Goal: Transaction & Acquisition: Obtain resource

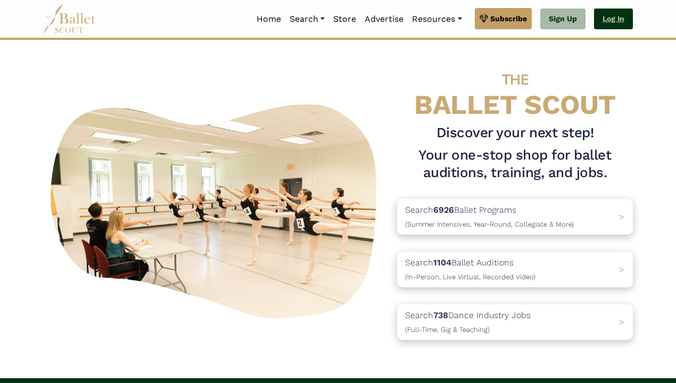
click at [598, 19] on link "Log In" at bounding box center [613, 19] width 39 height 21
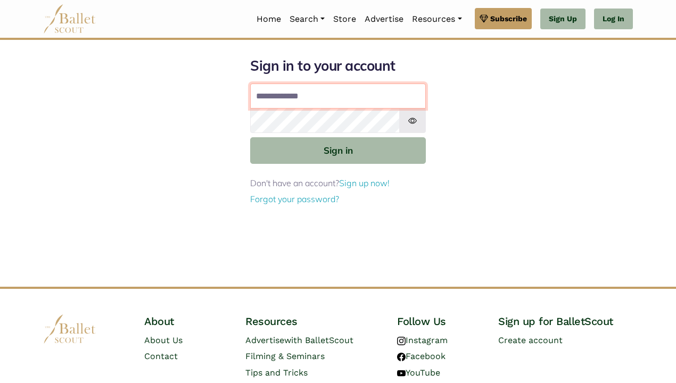
type input "**********"
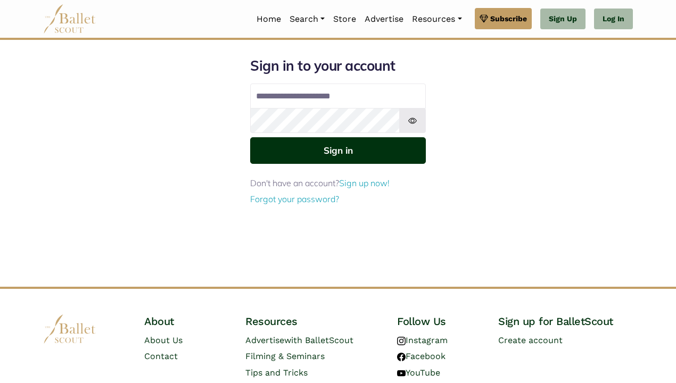
click at [336, 153] on button "Sign in" at bounding box center [338, 150] width 176 height 26
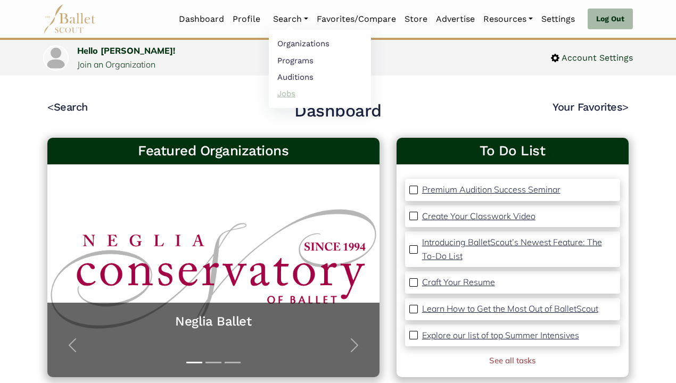
click at [281, 94] on link "Jobs" at bounding box center [320, 93] width 102 height 17
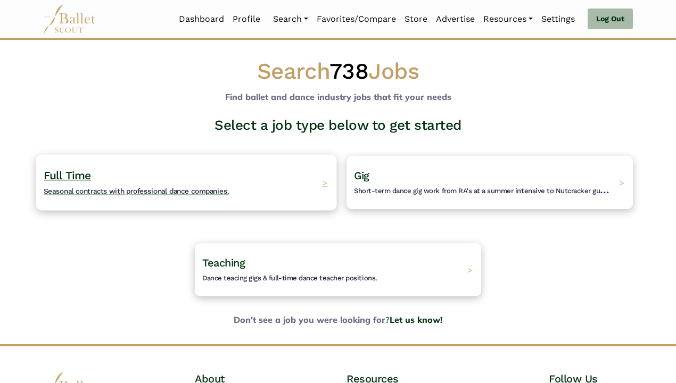
click at [268, 158] on div "Full Time Seasonal contracts with professional dance companies. >" at bounding box center [186, 182] width 301 height 56
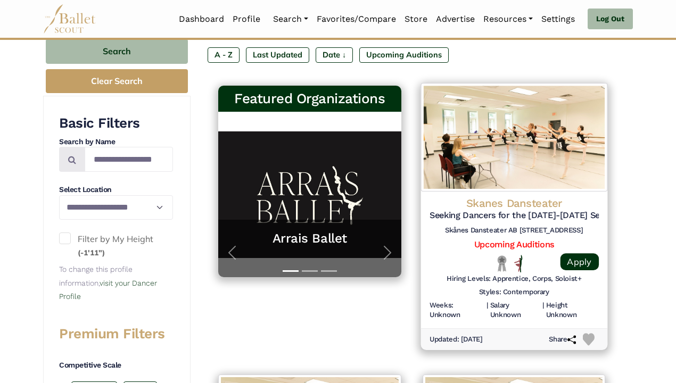
scroll to position [199, 0]
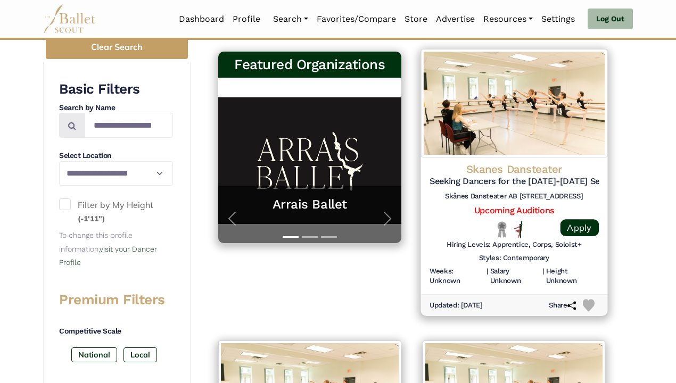
click at [473, 181] on h5 "Seeking Dancers for the 2026-2027 Season" at bounding box center [513, 181] width 169 height 11
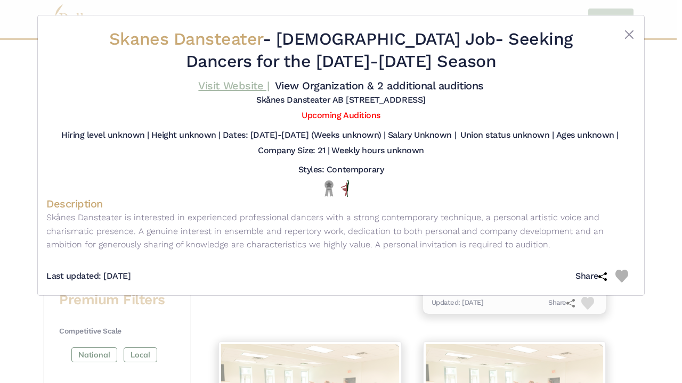
click at [253, 88] on link "Visit Website |" at bounding box center [233, 85] width 71 height 13
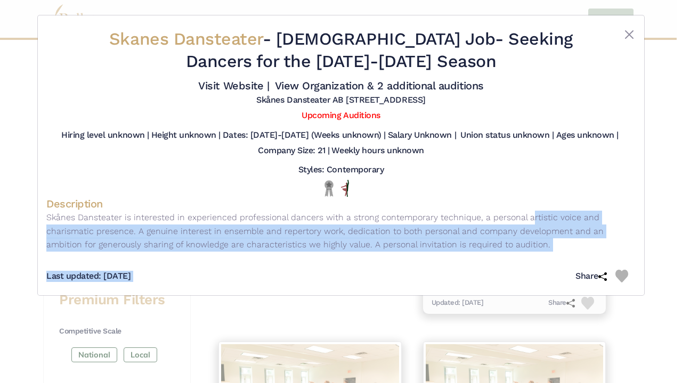
drag, startPoint x: 475, startPoint y: 216, endPoint x: 496, endPoint y: 267, distance: 54.7
click at [497, 269] on div "Skanes Dansteater - Full Time Job - Seeking Dancers for the 2026-2027 Season Vi…" at bounding box center [340, 155] width 589 height 263
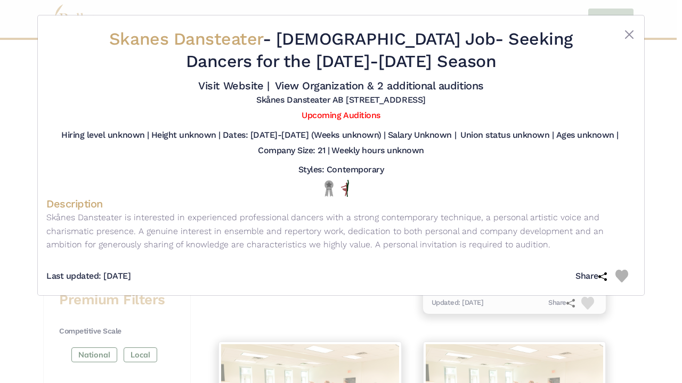
click at [496, 266] on div "Last updated: Sept. 11, 2025 Share" at bounding box center [340, 272] width 589 height 30
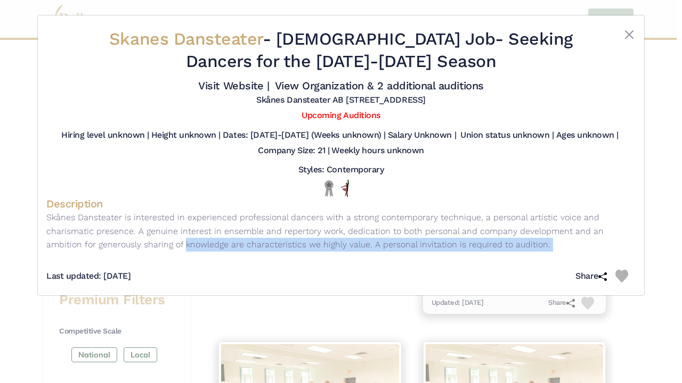
drag, startPoint x: 101, startPoint y: 244, endPoint x: 182, endPoint y: 264, distance: 83.3
click at [182, 264] on div "Skanes Dansteater - Full Time Job - Seeking Dancers for the 2026-2027 Season Vi…" at bounding box center [340, 155] width 589 height 263
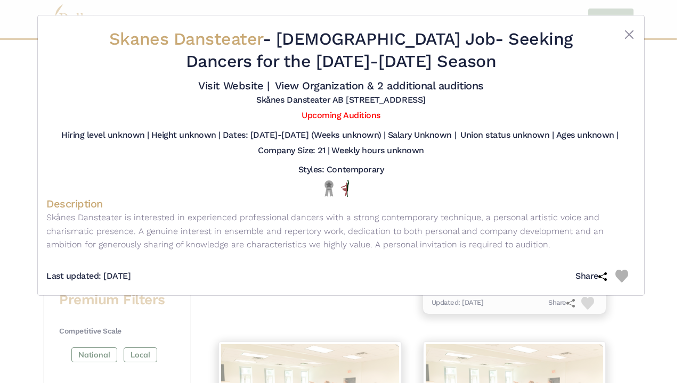
click at [183, 264] on div "Last updated: Sept. 11, 2025 Share" at bounding box center [340, 272] width 589 height 30
click at [330, 116] on link "Upcoming Auditions" at bounding box center [340, 115] width 78 height 10
click at [628, 21] on div "Skanes Dansteater - Full Time Job - Seeking Dancers for the 2026-2027 Season Vi…" at bounding box center [341, 155] width 606 height 280
click at [629, 37] on button "Close" at bounding box center [629, 34] width 13 height 13
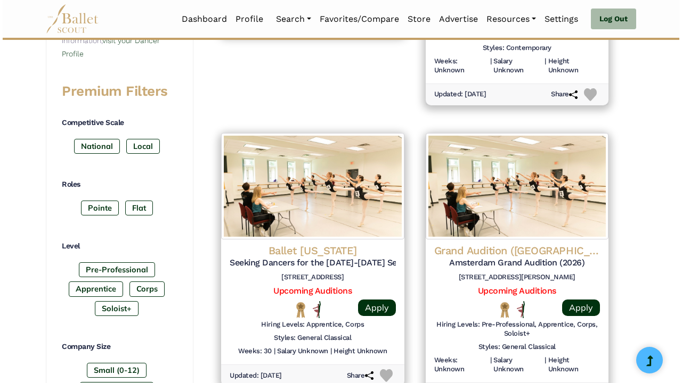
scroll to position [409, 0]
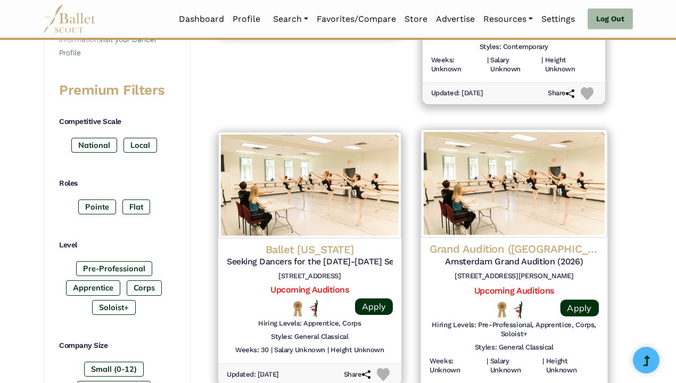
click at [525, 244] on h4 "Grand Audition (Barcelona)" at bounding box center [513, 249] width 169 height 14
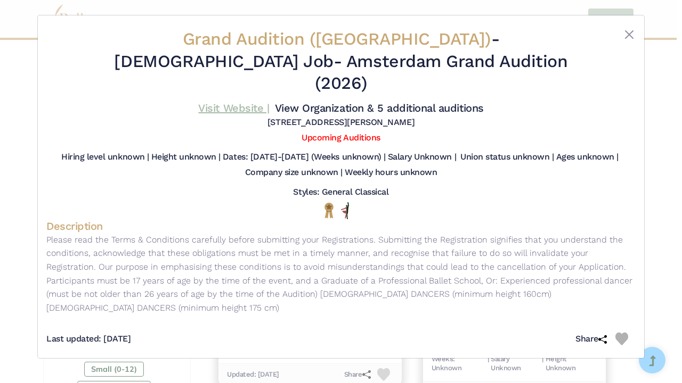
click at [255, 102] on link "Visit Website |" at bounding box center [233, 108] width 71 height 13
click at [631, 32] on button "Close" at bounding box center [629, 34] width 13 height 13
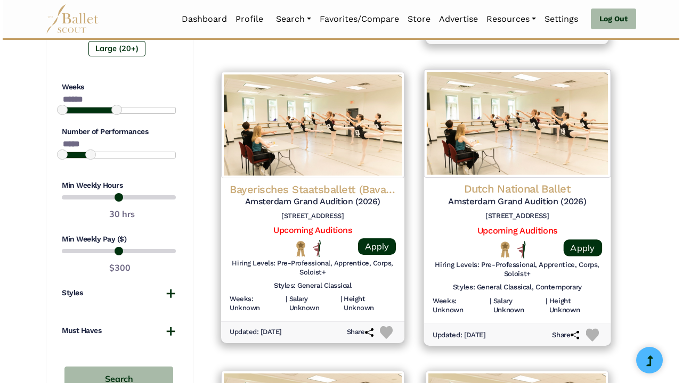
scroll to position [788, 0]
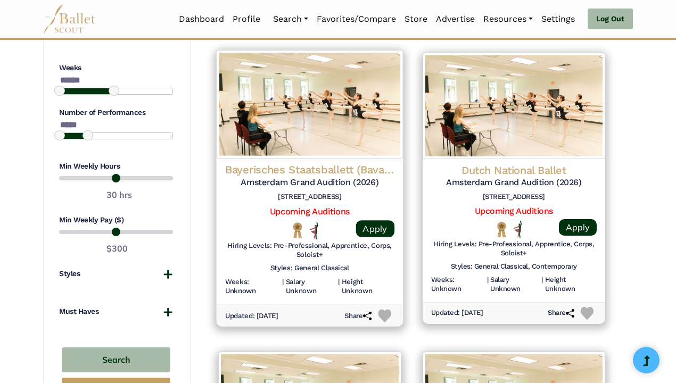
click at [329, 168] on h4 "Bayerisches Staatsballett (Bavarian State Ballet)" at bounding box center [309, 170] width 169 height 14
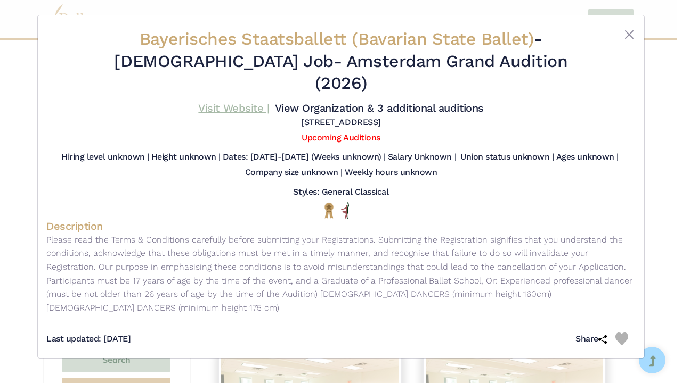
click at [249, 102] on link "Visit Website |" at bounding box center [233, 108] width 71 height 13
click at [628, 31] on button "Close" at bounding box center [629, 34] width 13 height 13
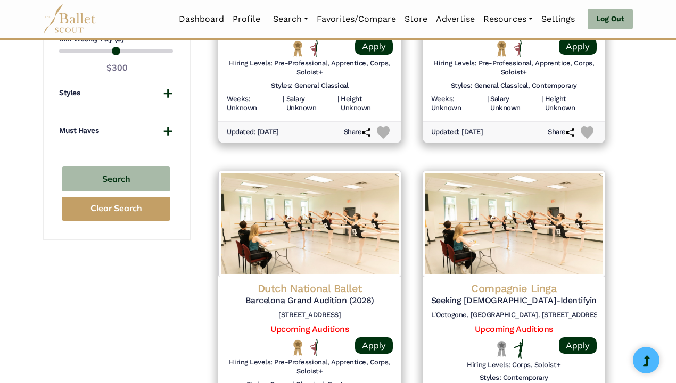
scroll to position [971, 0]
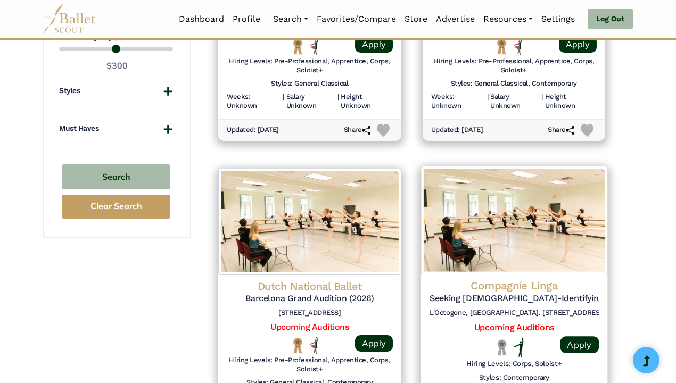
click at [493, 279] on h4 "Compagnie Linga" at bounding box center [513, 286] width 169 height 14
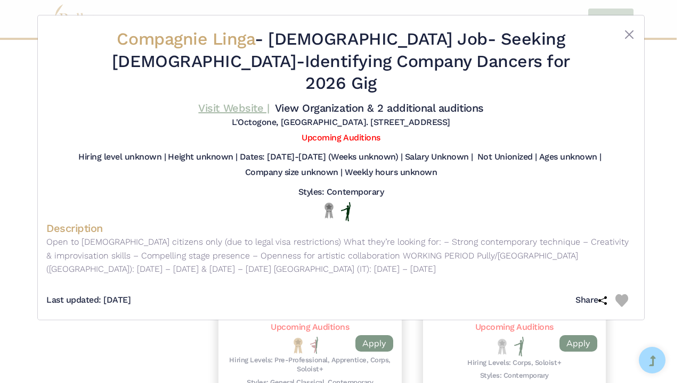
click at [255, 102] on link "Visit Website |" at bounding box center [233, 108] width 71 height 13
click at [631, 34] on button "Close" at bounding box center [629, 34] width 13 height 13
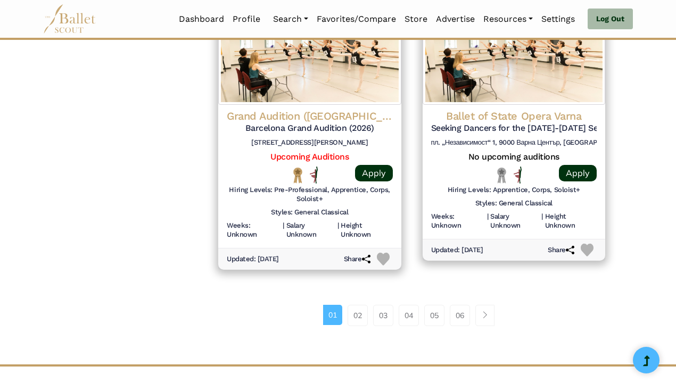
scroll to position [1514, 0]
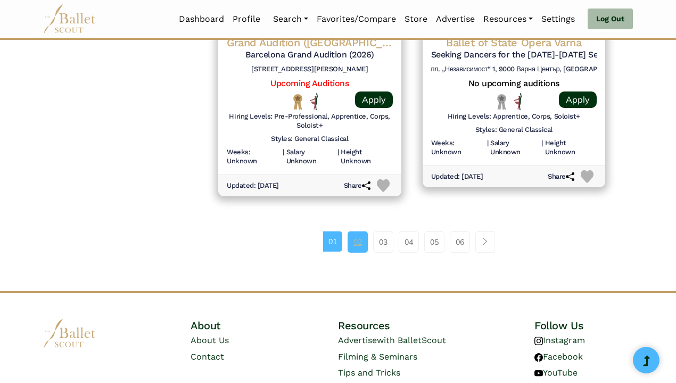
click at [357, 232] on link "02" at bounding box center [358, 242] width 20 height 21
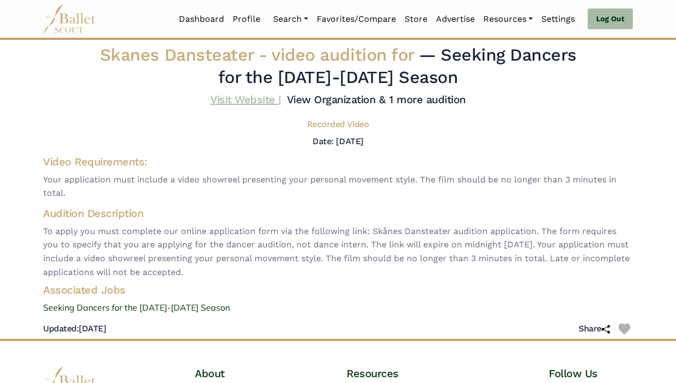
click at [245, 100] on link "Visit Website |" at bounding box center [245, 99] width 71 height 13
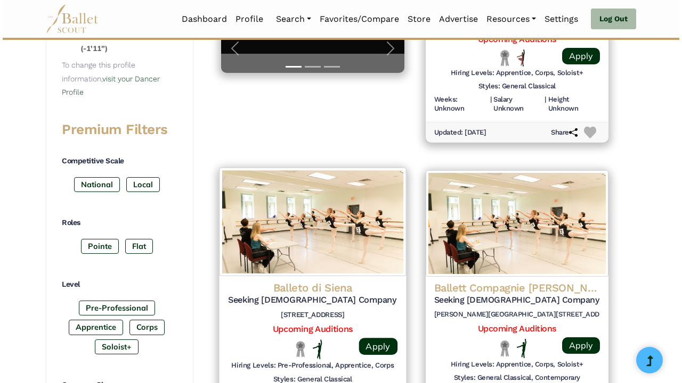
scroll to position [405, 0]
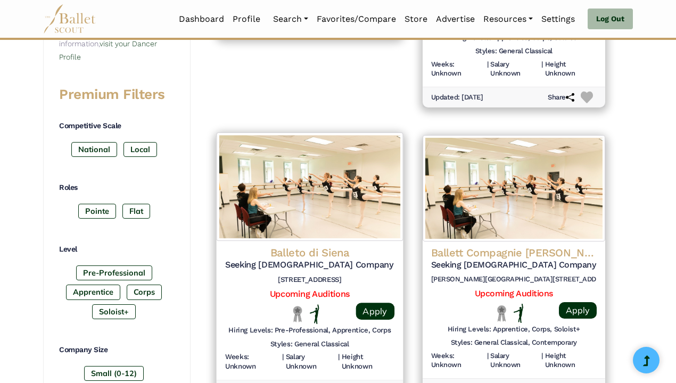
click at [352, 275] on h6 "[STREET_ADDRESS]" at bounding box center [309, 279] width 169 height 9
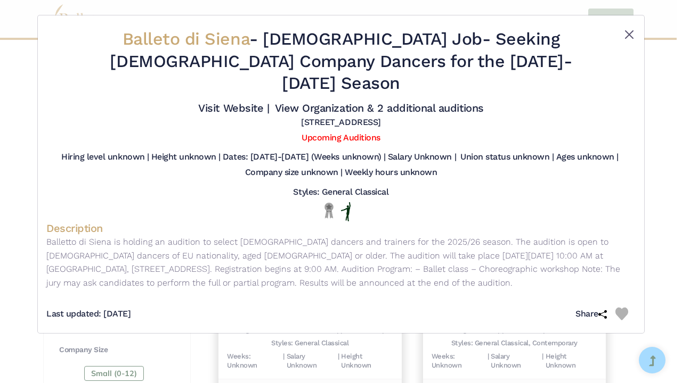
click at [629, 30] on button "Close" at bounding box center [629, 34] width 13 height 13
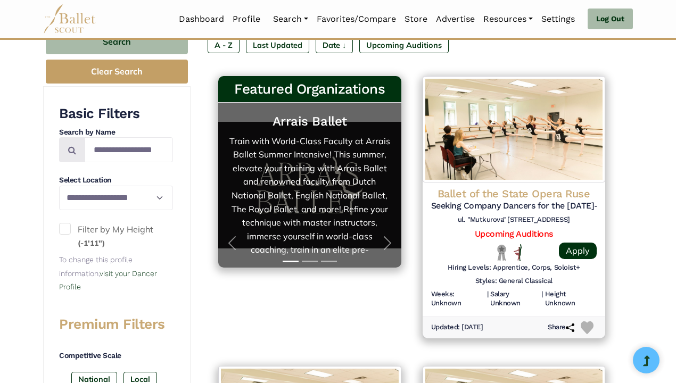
scroll to position [17, 0]
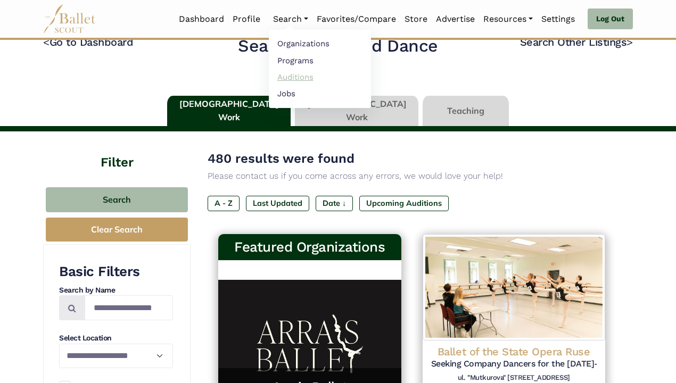
click at [293, 77] on link "Auditions" at bounding box center [320, 77] width 102 height 17
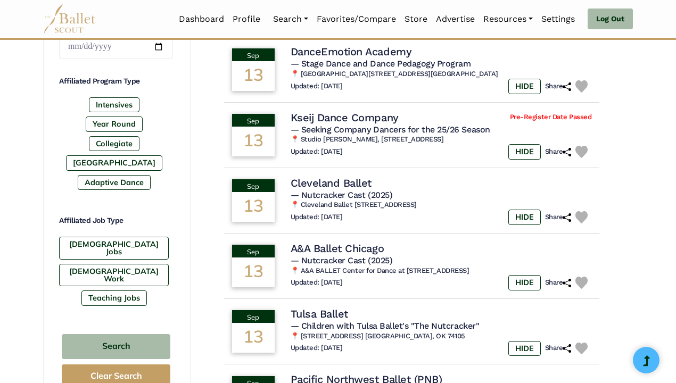
scroll to position [500, 0]
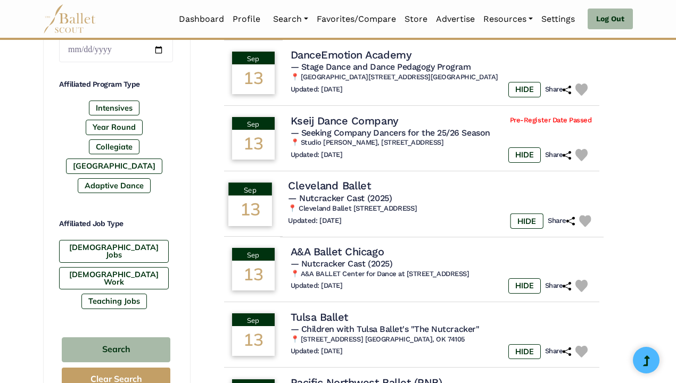
click at [335, 186] on h4 "Cleveland Ballet" at bounding box center [329, 186] width 83 height 14
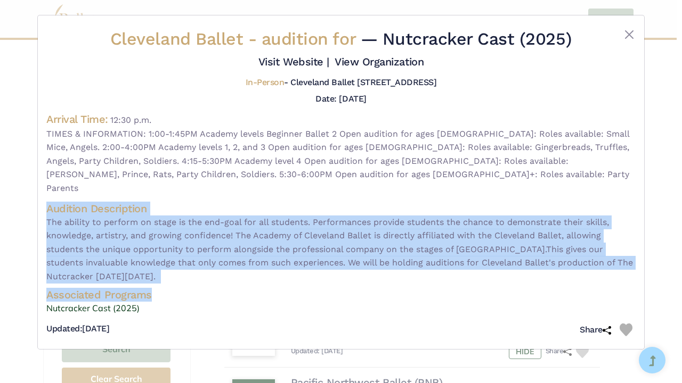
drag, startPoint x: 50, startPoint y: 191, endPoint x: 186, endPoint y: 272, distance: 158.8
click at [186, 272] on div "Cleveland Ballet - audition for — Nutcracker Cast (2025) Visit Website | View O…" at bounding box center [340, 184] width 589 height 313
click at [178, 302] on link "Nutcracker Cast (2025)" at bounding box center [340, 309] width 589 height 14
click at [479, 130] on span "TIMES & INFORMATION: 1:00-1:45PM Academy levels Beginner Ballet 2 Open audition…" at bounding box center [340, 161] width 589 height 68
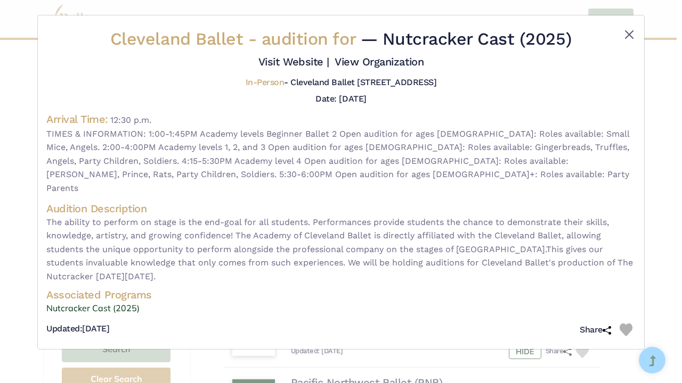
click at [624, 28] on button "Close" at bounding box center [629, 34] width 13 height 13
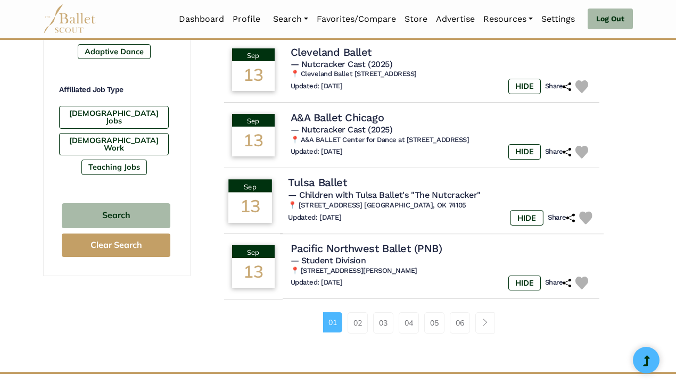
scroll to position [638, 0]
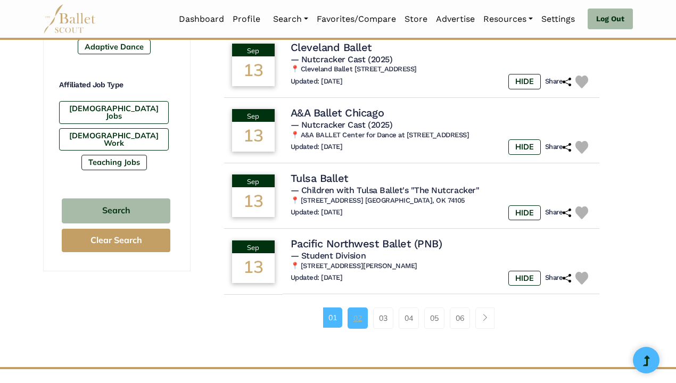
click at [361, 308] on link "02" at bounding box center [358, 318] width 20 height 21
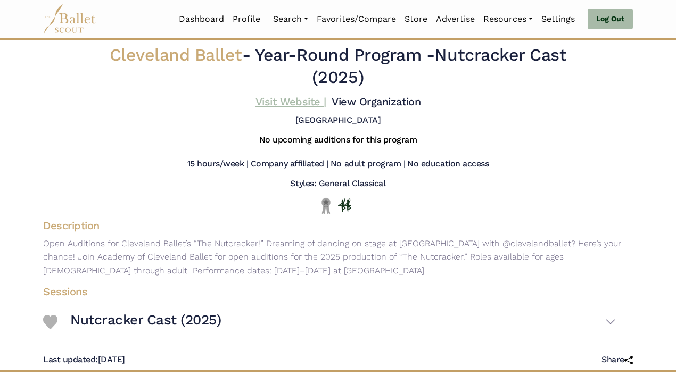
click at [307, 99] on link "Visit Website |" at bounding box center [291, 101] width 71 height 13
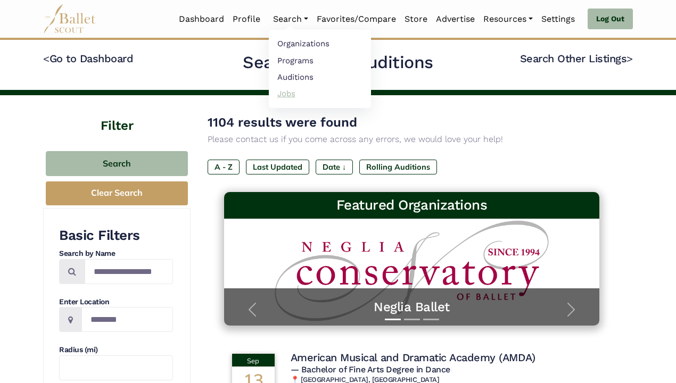
click at [284, 91] on link "Jobs" at bounding box center [320, 93] width 102 height 17
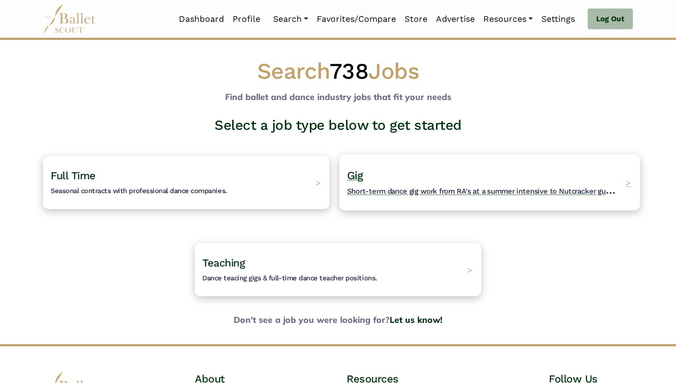
click at [407, 160] on div "Gig Short-term dance gig work from RA's at a summer intensive to Nutcracker gue…" at bounding box center [490, 182] width 301 height 56
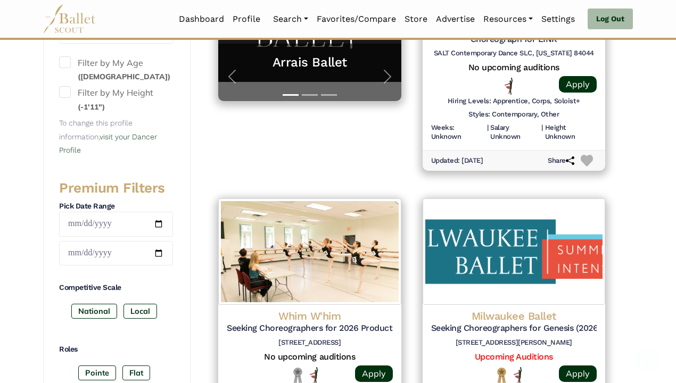
scroll to position [402, 0]
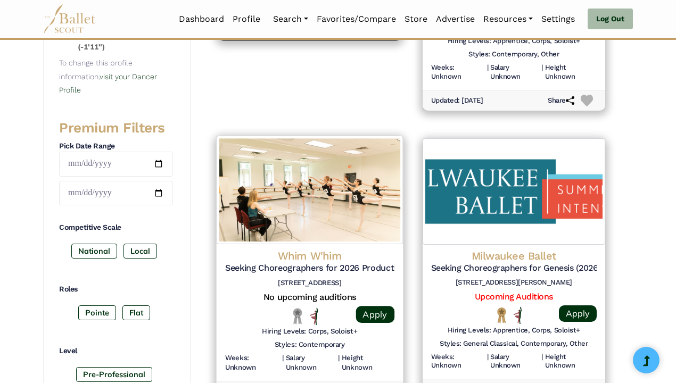
click at [296, 256] on h4 "Whim W'him" at bounding box center [309, 256] width 169 height 14
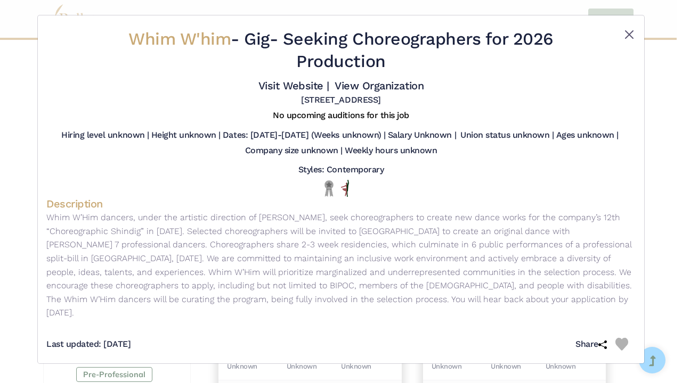
click at [626, 36] on button "Close" at bounding box center [629, 34] width 13 height 13
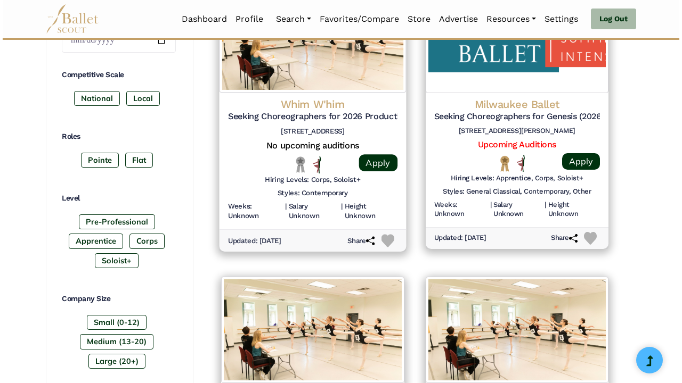
scroll to position [712, 0]
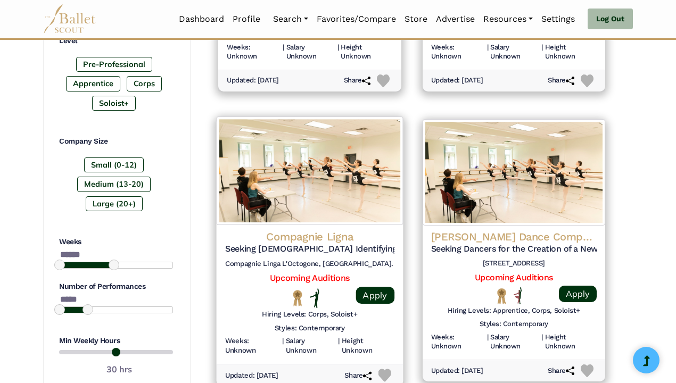
click at [281, 244] on h5 "Seeking [DEMOGRAPHIC_DATA] Identifying Dancers" at bounding box center [309, 249] width 169 height 11
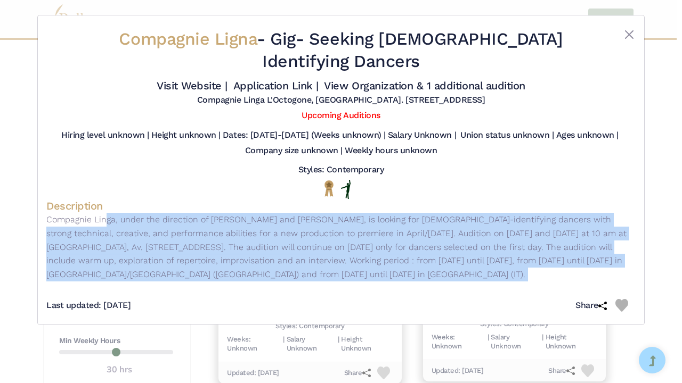
drag, startPoint x: 46, startPoint y: 214, endPoint x: 331, endPoint y: 282, distance: 292.4
click at [331, 282] on div "Compagnie Ligna - Gig - Seeking Female Identifying Dancers Visit Website | Appl…" at bounding box center [340, 170] width 589 height 292
click at [330, 280] on div "Description Compagnie Linga, under the direction of Katarzyna Gdaniec and Marco…" at bounding box center [340, 242] width 589 height 87
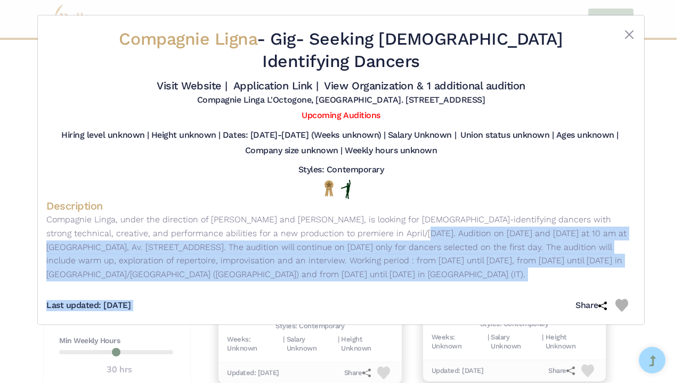
drag, startPoint x: 331, startPoint y: 229, endPoint x: 382, endPoint y: 285, distance: 76.2
click at [382, 285] on div "Compagnie Ligna - Gig - Seeking Female Identifying Dancers Visit Website | Appl…" at bounding box center [340, 170] width 589 height 292
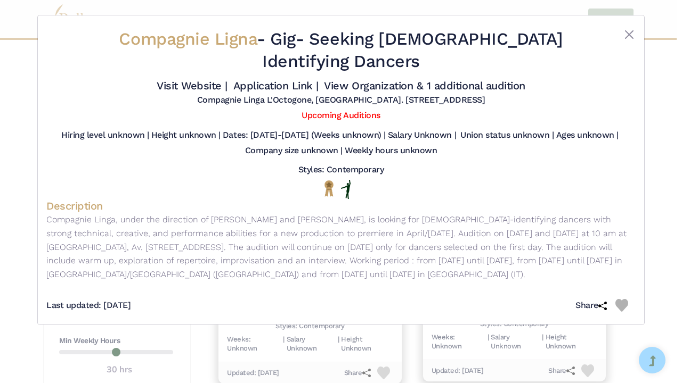
click at [382, 286] on div "Last updated: Aug. 24, 2025 Share" at bounding box center [340, 301] width 589 height 30
click at [191, 87] on link "Visit Website |" at bounding box center [192, 85] width 71 height 13
click at [624, 33] on button "Close" at bounding box center [629, 34] width 13 height 13
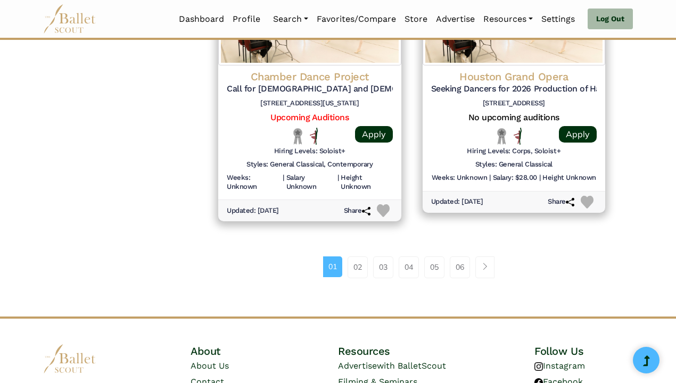
scroll to position [1453, 0]
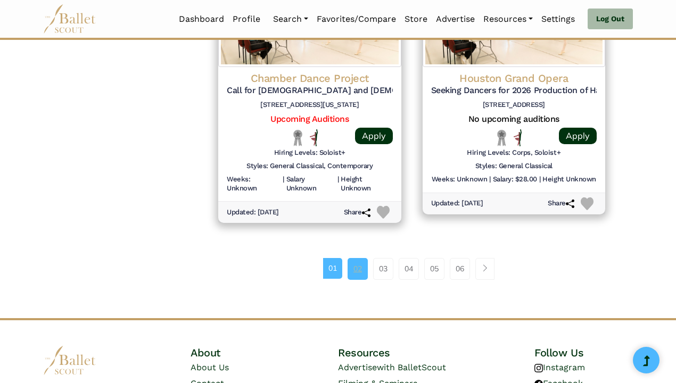
click at [367, 258] on link "02" at bounding box center [358, 268] width 20 height 21
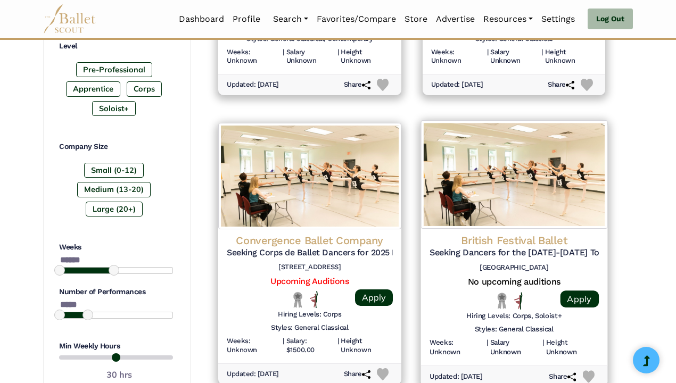
scroll to position [732, 0]
